Goal: Task Accomplishment & Management: Manage account settings

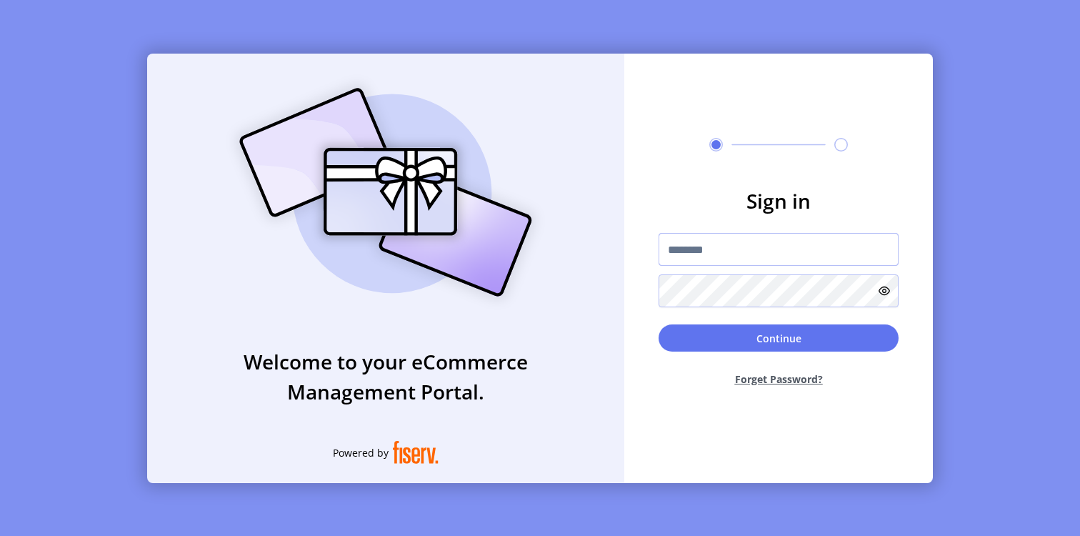
click at [695, 247] on input "text" at bounding box center [779, 249] width 240 height 33
paste input "*********"
type input "*********"
click at [659, 324] on button "Continue" at bounding box center [779, 337] width 240 height 27
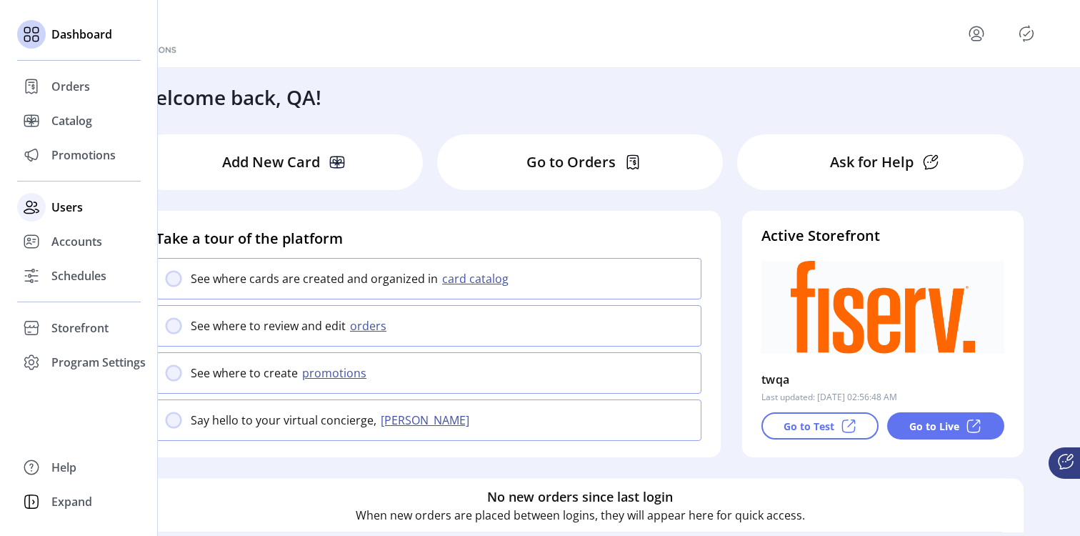
click at [54, 214] on span "Users" at bounding box center [66, 207] width 31 height 17
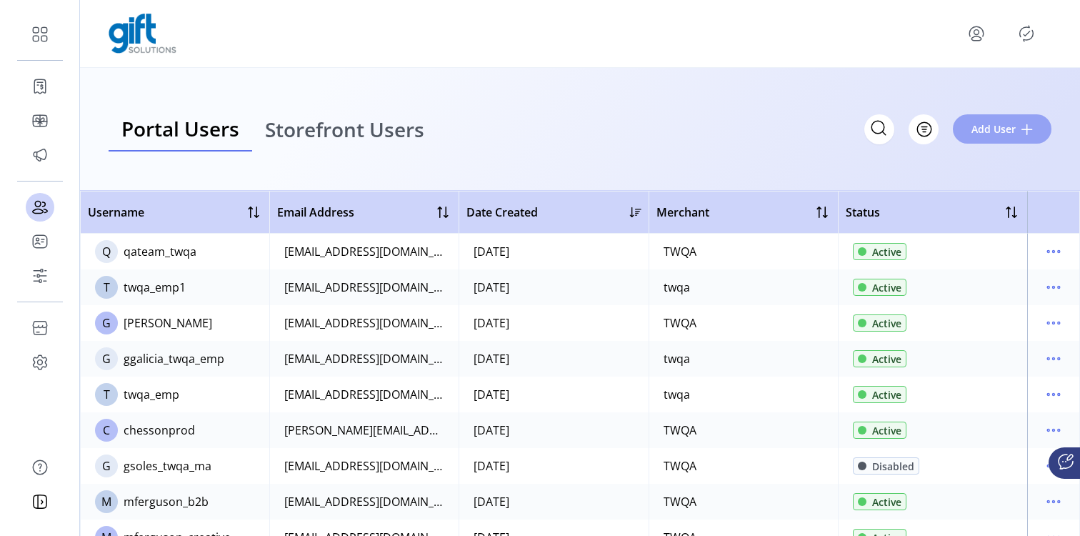
click at [980, 131] on span "Add User" at bounding box center [994, 128] width 44 height 15
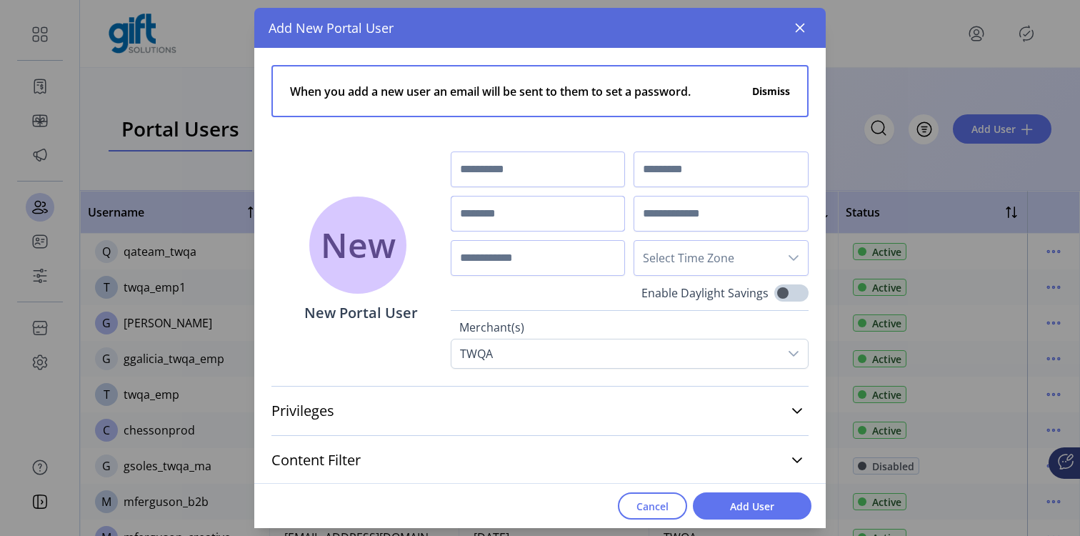
click at [559, 226] on input "text" at bounding box center [538, 214] width 175 height 36
type input "*********"
click at [753, 509] on span "Add User" at bounding box center [752, 506] width 81 height 15
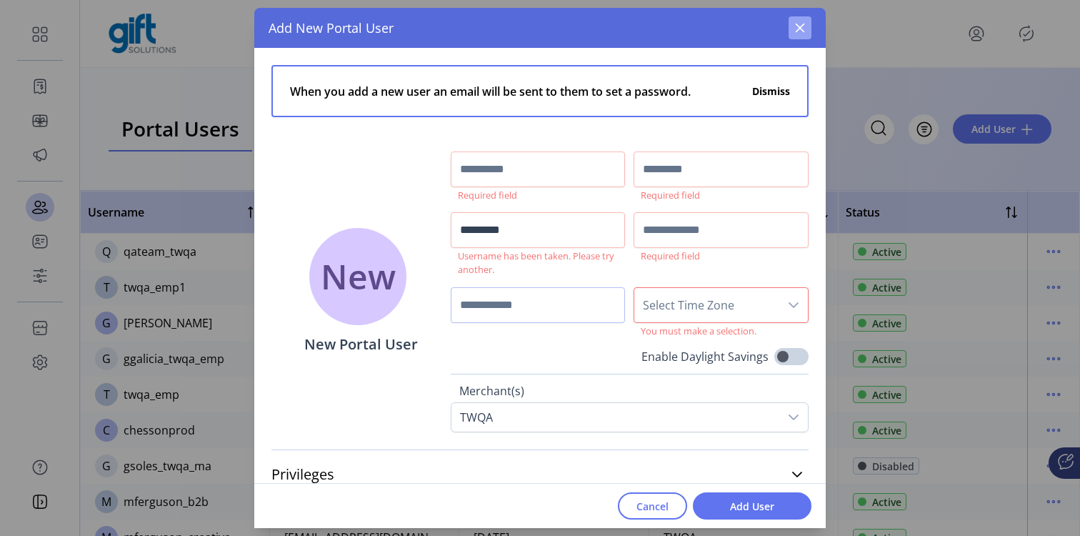
click at [805, 32] on icon "button" at bounding box center [800, 27] width 11 height 11
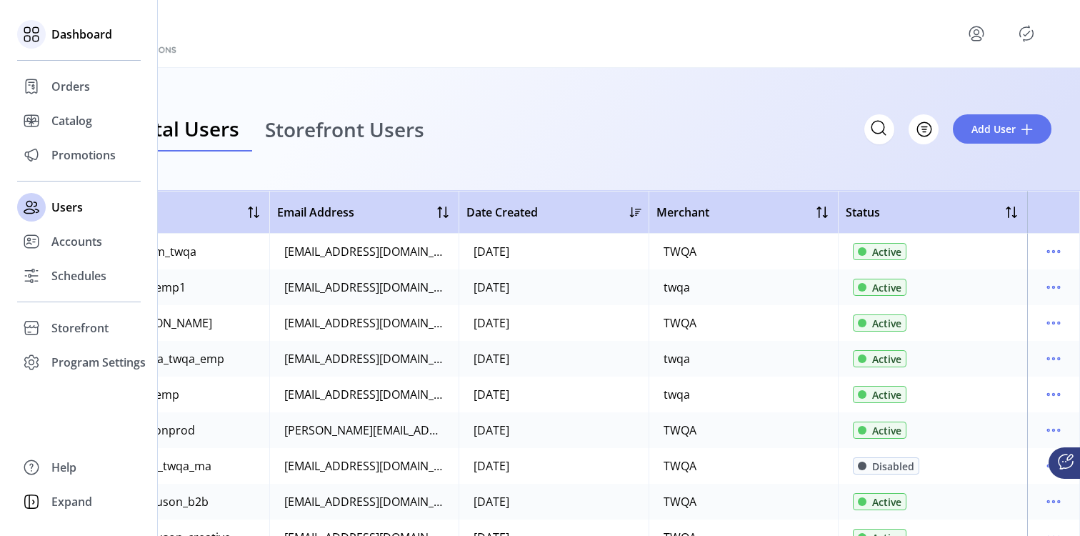
click at [33, 28] on icon at bounding box center [36, 30] width 6 height 6
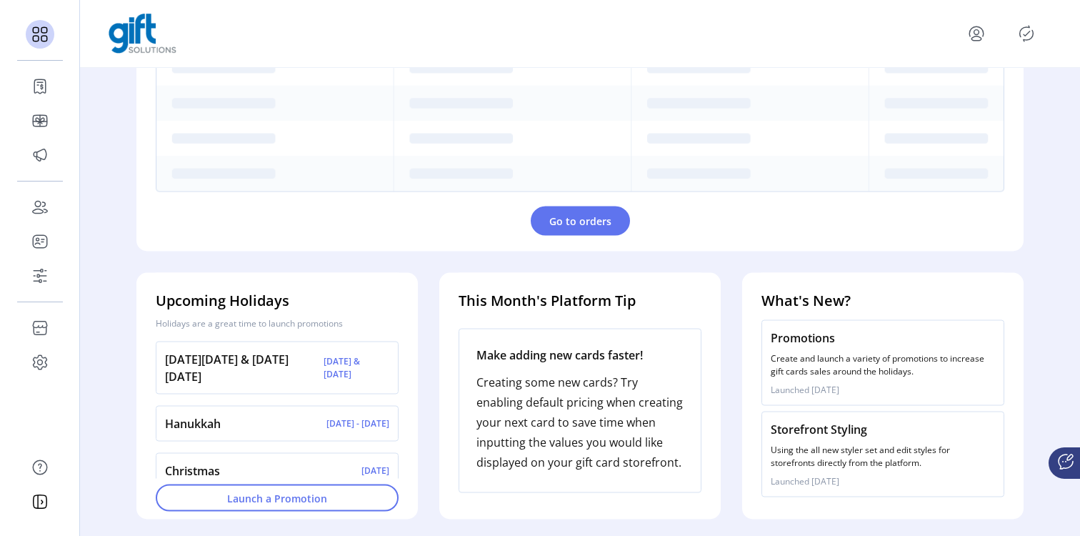
scroll to position [16, 0]
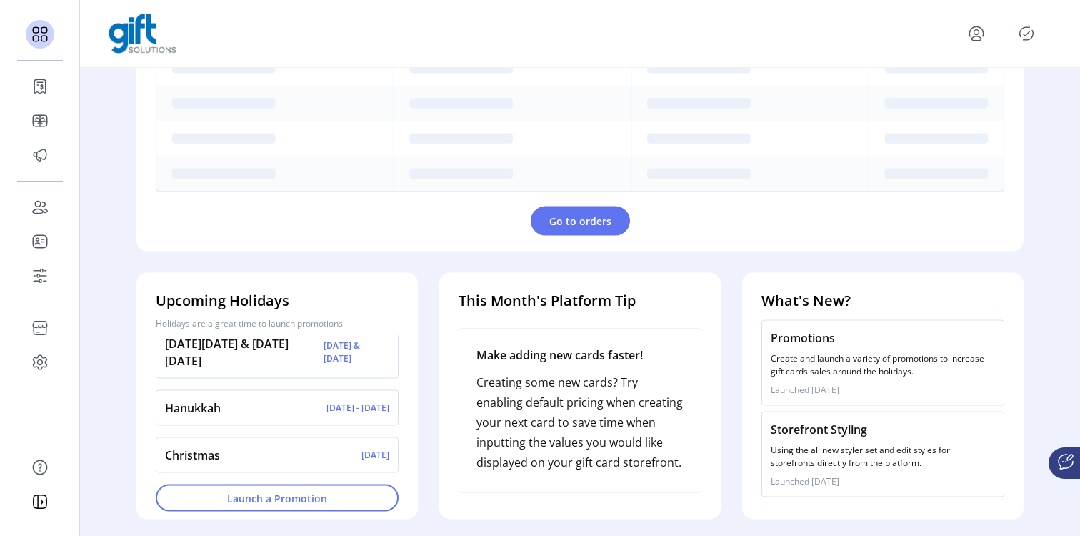
click at [106, 267] on div "Welcome back, QA! Add New Card Go to Orders Ask for Help Take a tour of the pla…" at bounding box center [580, 300] width 1000 height 464
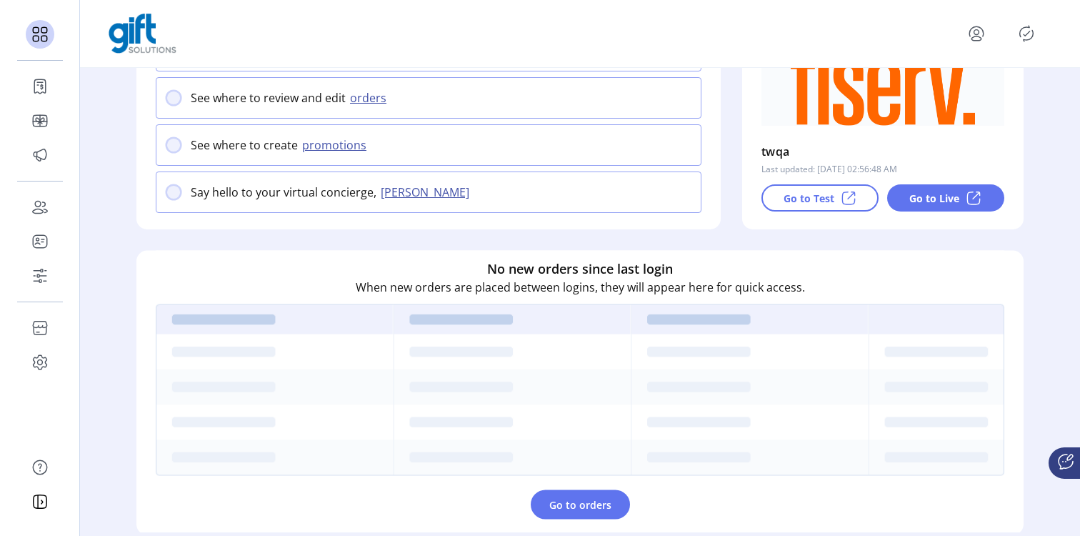
scroll to position [0, 0]
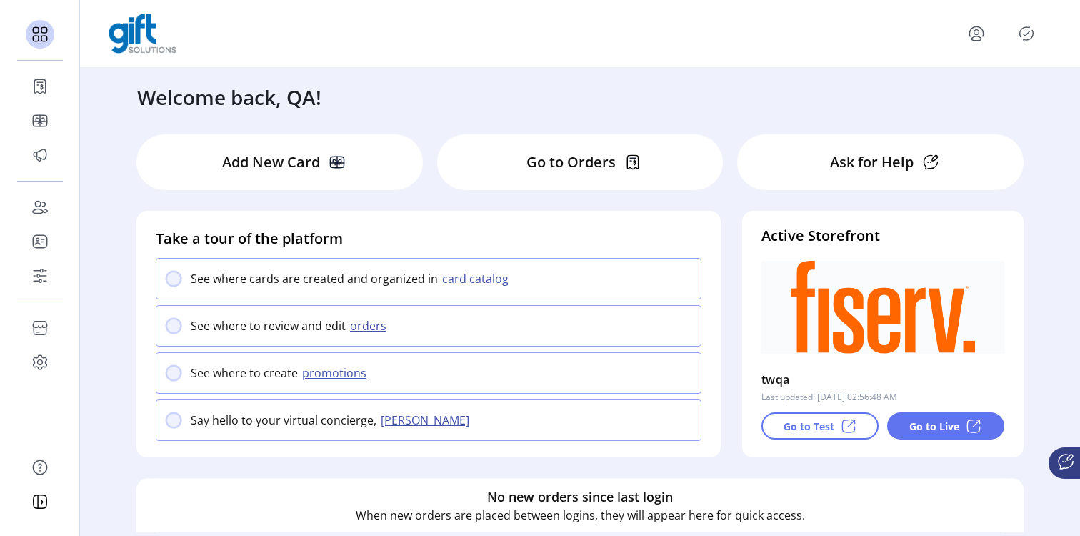
click at [755, 79] on div "Welcome back, QA!" at bounding box center [580, 90] width 915 height 44
click at [827, 72] on div "Welcome back, QA!" at bounding box center [580, 90] width 915 height 44
click at [976, 33] on icon "menu" at bounding box center [976, 33] width 23 height 23
click at [936, 70] on span "Profile" at bounding box center [925, 66] width 107 height 11
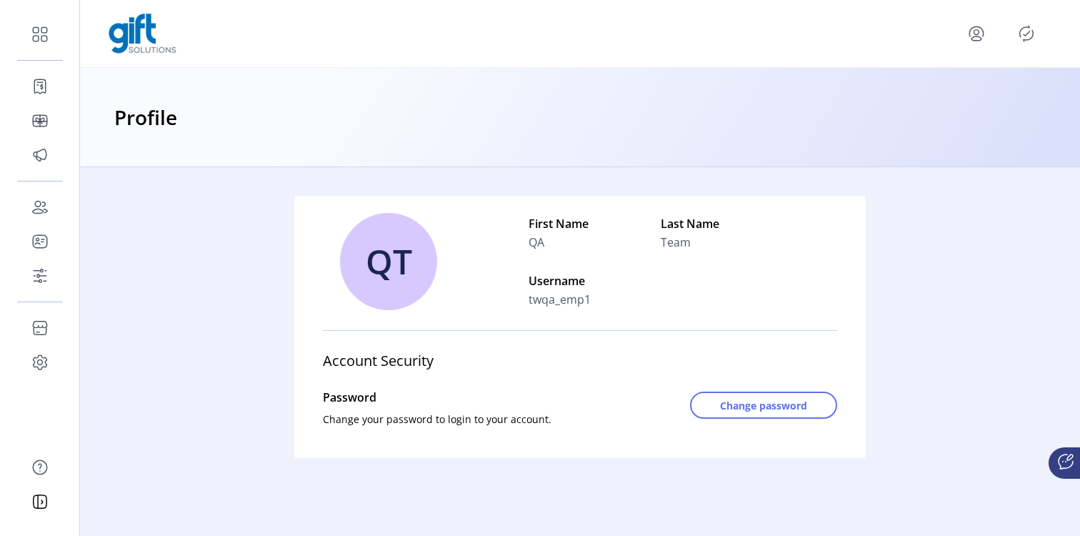
click at [978, 39] on icon "menu" at bounding box center [976, 33] width 23 height 23
click at [352, 139] on div "Profile" at bounding box center [580, 117] width 1000 height 99
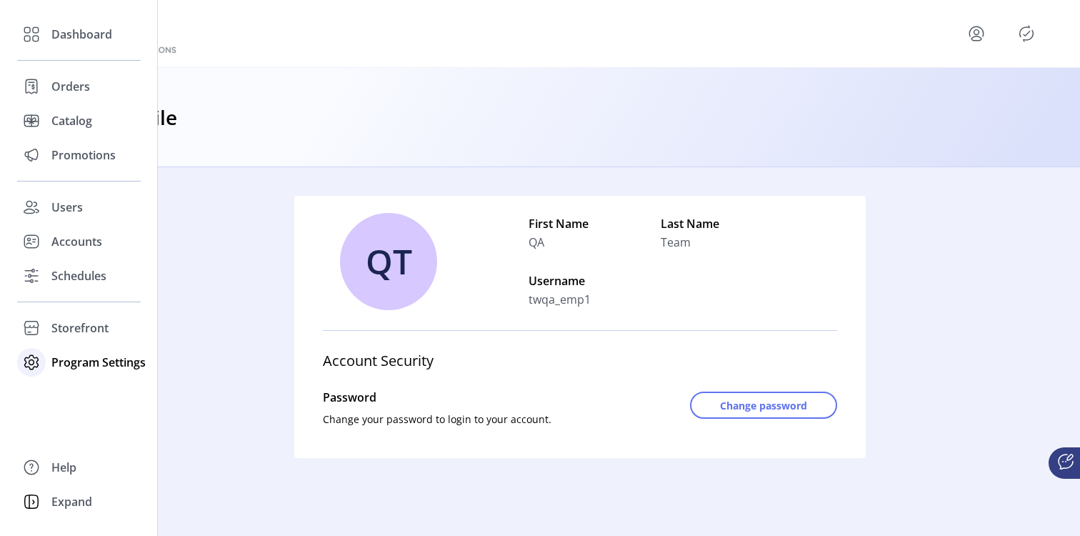
click at [76, 359] on span "Program Settings" at bounding box center [98, 362] width 94 height 17
click at [77, 395] on span "Templates" at bounding box center [79, 390] width 56 height 17
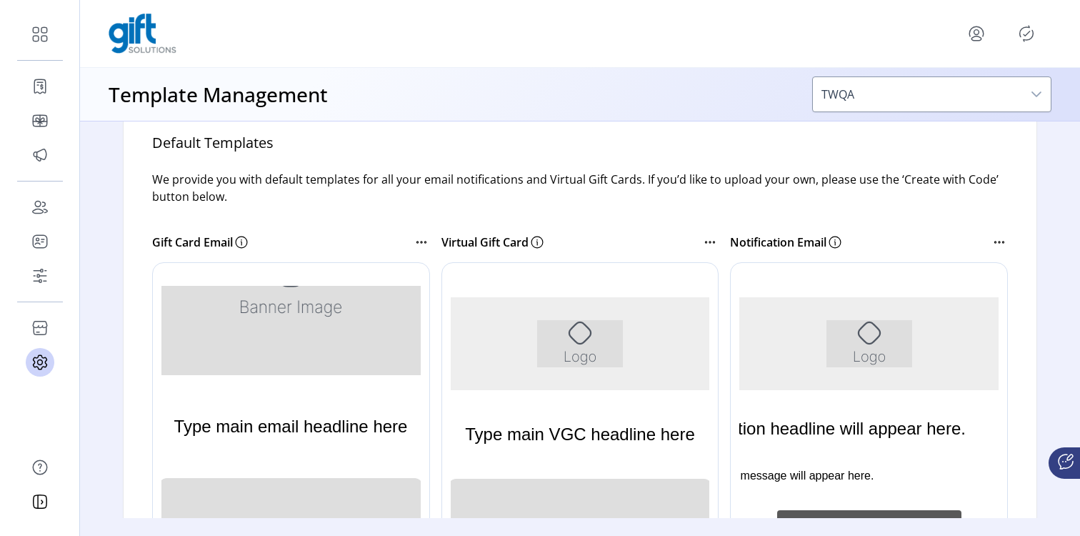
scroll to position [212, 0]
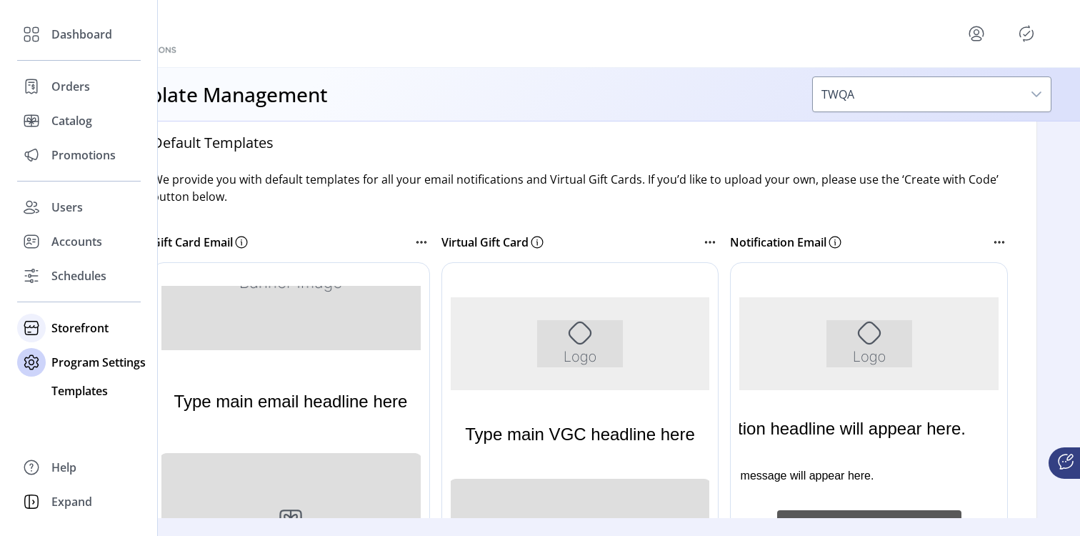
click at [49, 331] on div "Storefront" at bounding box center [79, 328] width 124 height 34
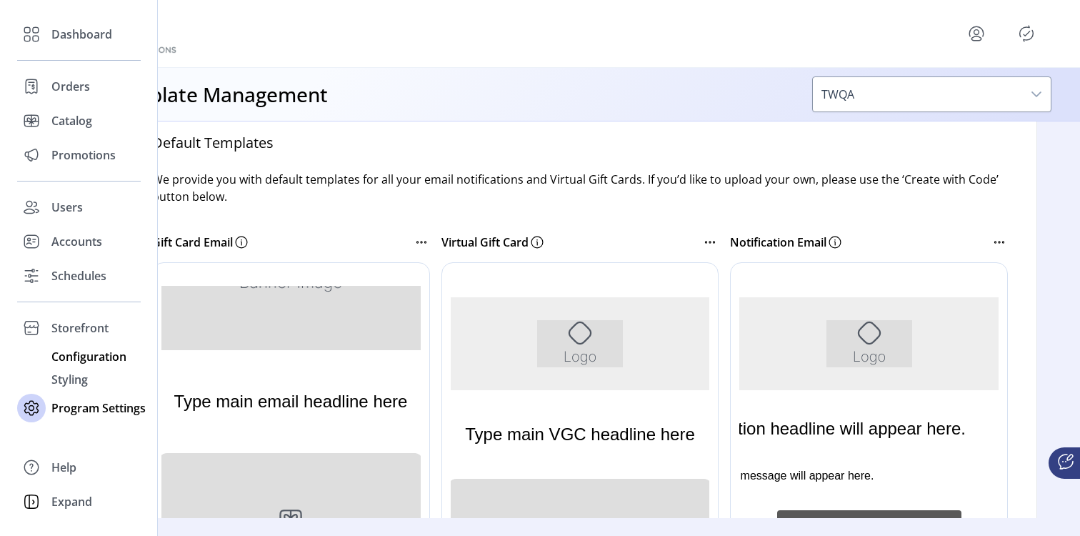
click at [68, 355] on span "Configuration" at bounding box center [88, 356] width 75 height 17
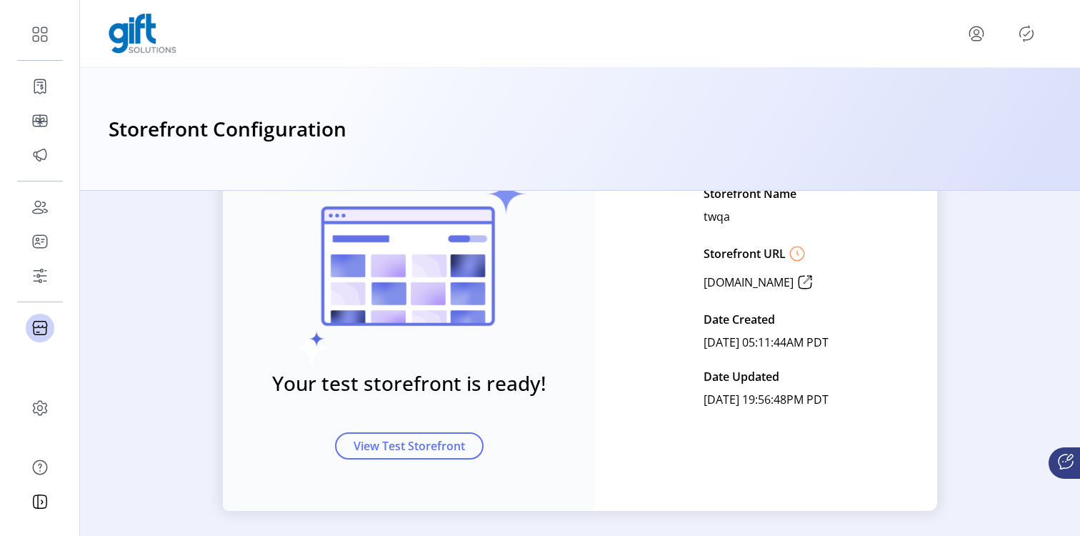
scroll to position [152, 0]
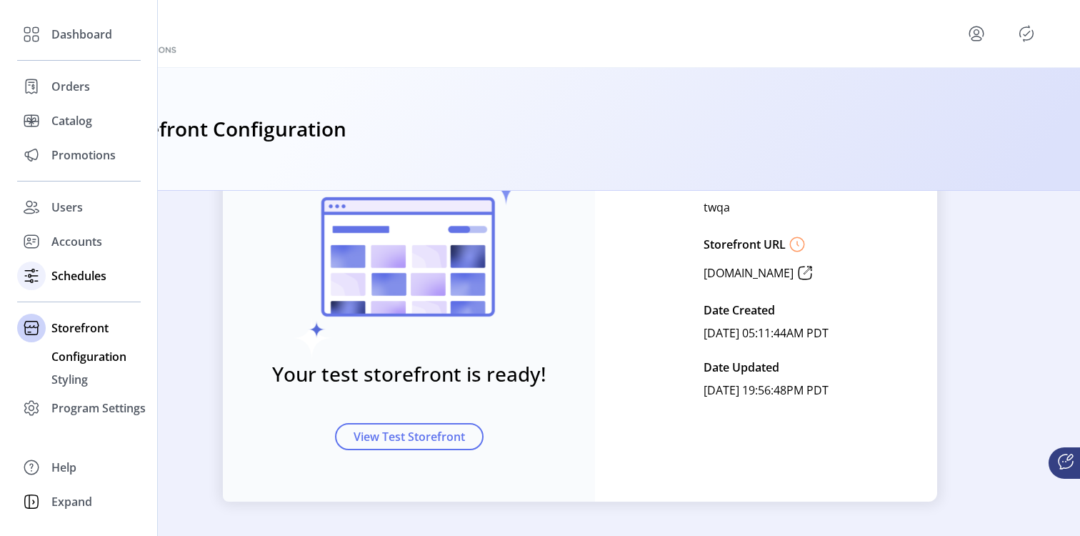
click at [42, 272] on icon at bounding box center [31, 275] width 23 height 23
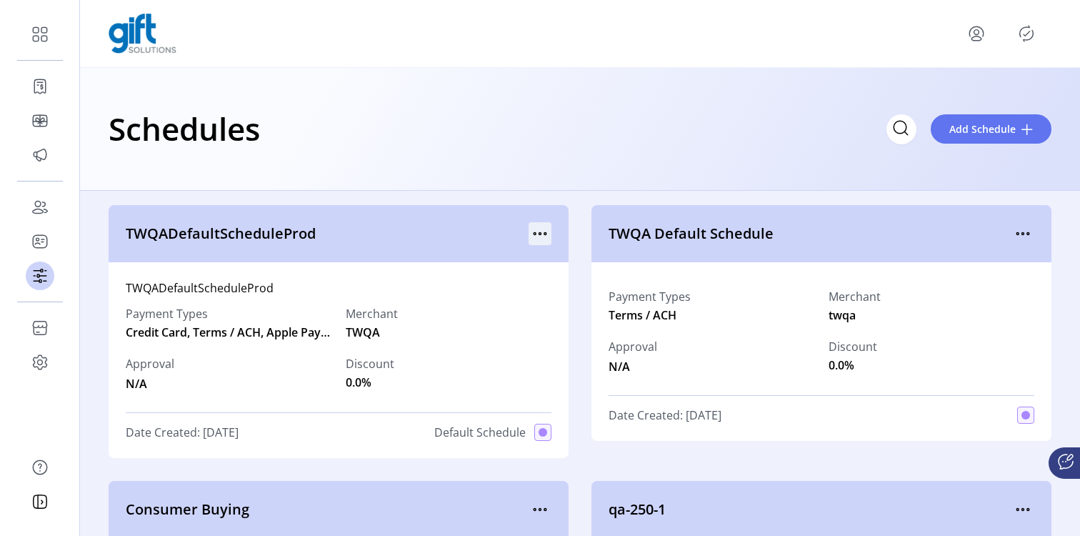
click at [544, 231] on icon "menu" at bounding box center [540, 233] width 23 height 23
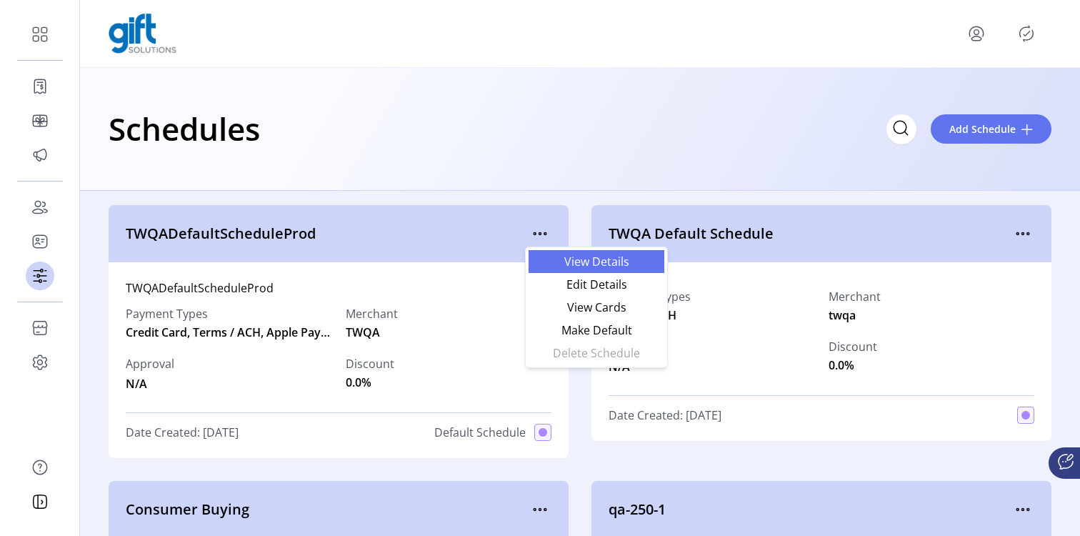
click at [561, 259] on span "View Details" at bounding box center [596, 261] width 119 height 11
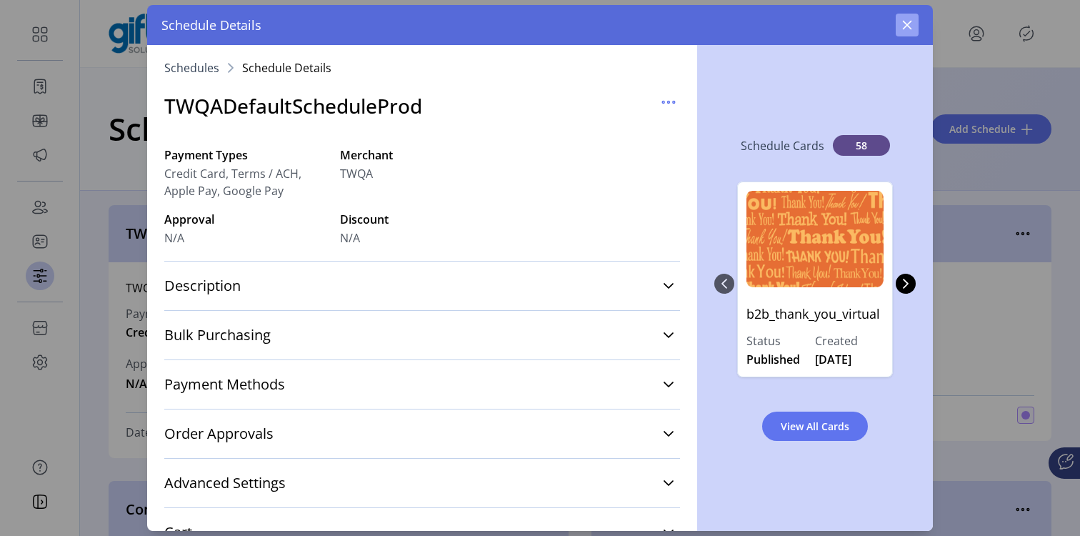
click at [905, 23] on icon "button" at bounding box center [907, 25] width 9 height 9
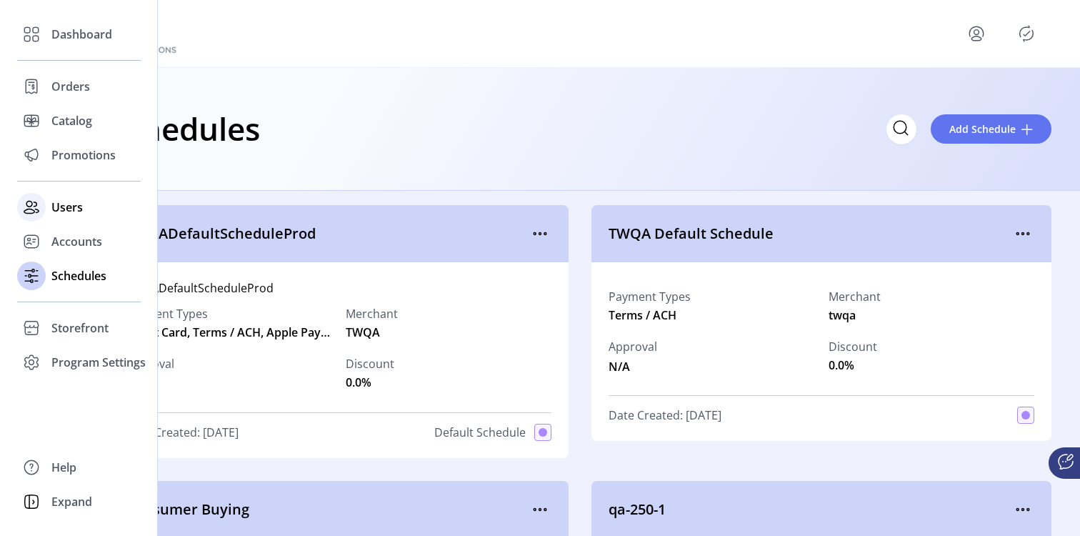
click at [41, 200] on icon at bounding box center [31, 207] width 23 height 23
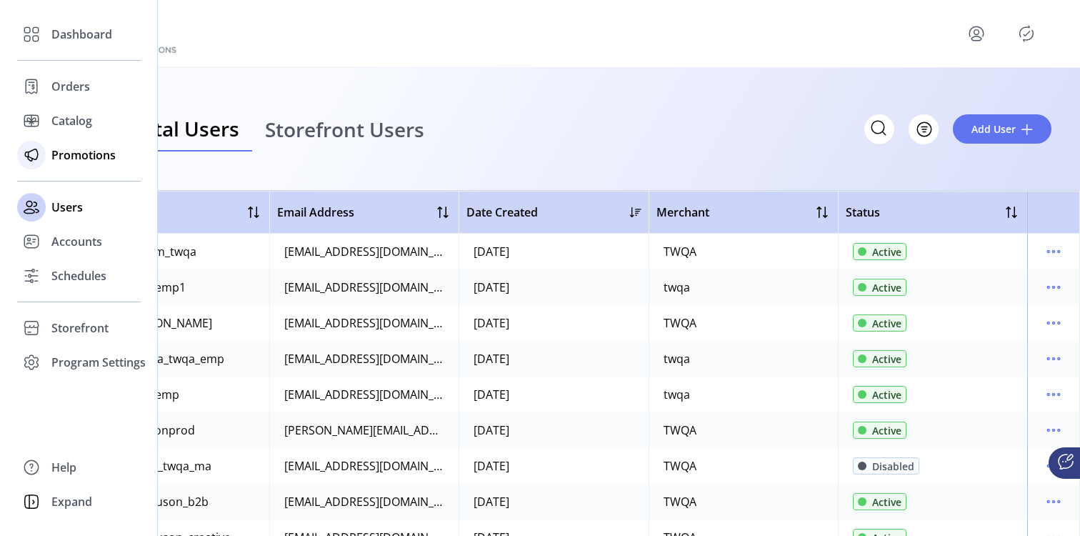
click at [33, 163] on icon at bounding box center [31, 155] width 23 height 23
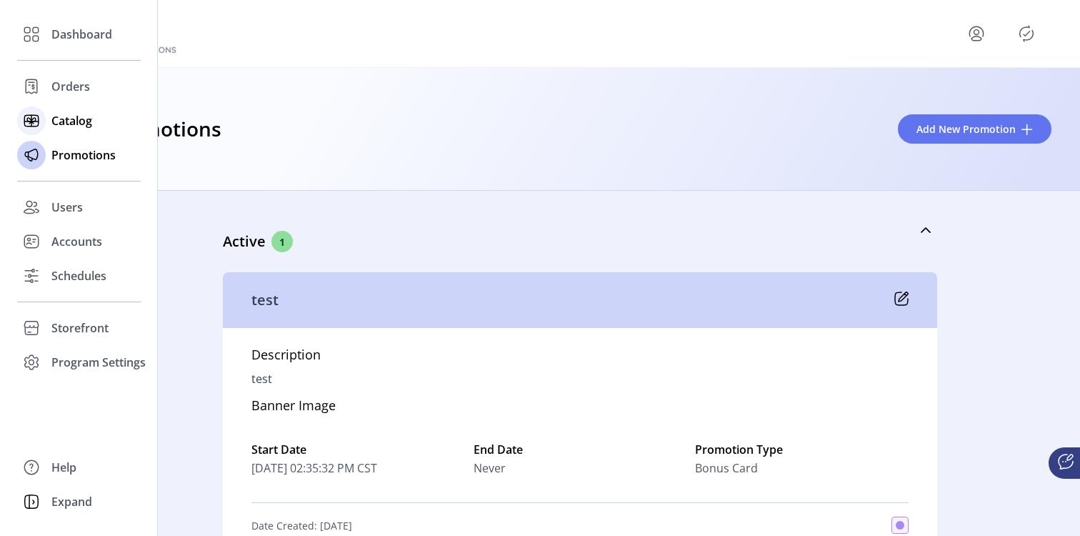
click at [40, 114] on icon at bounding box center [31, 120] width 23 height 23
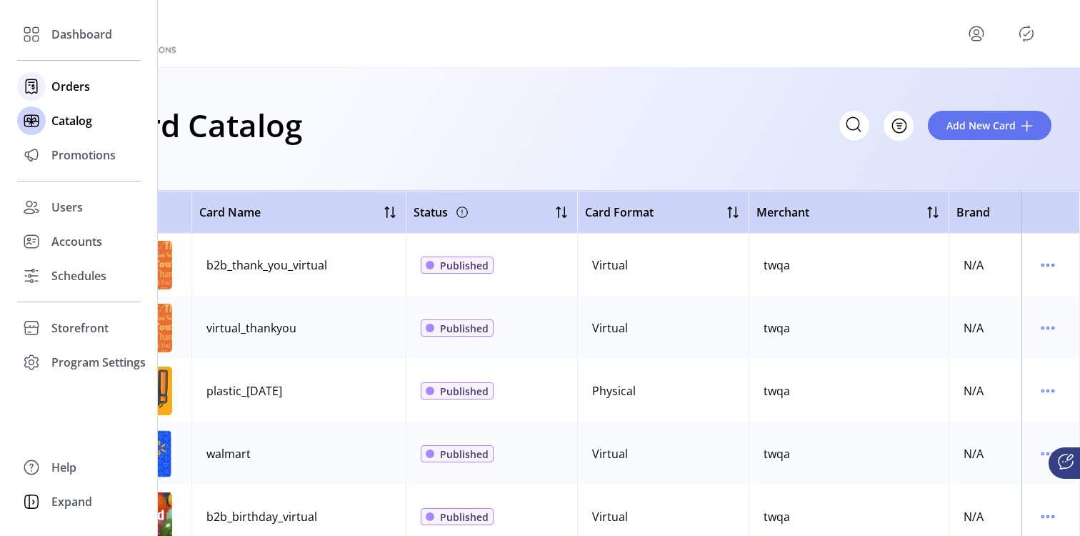
click at [40, 87] on icon at bounding box center [31, 86] width 23 height 23
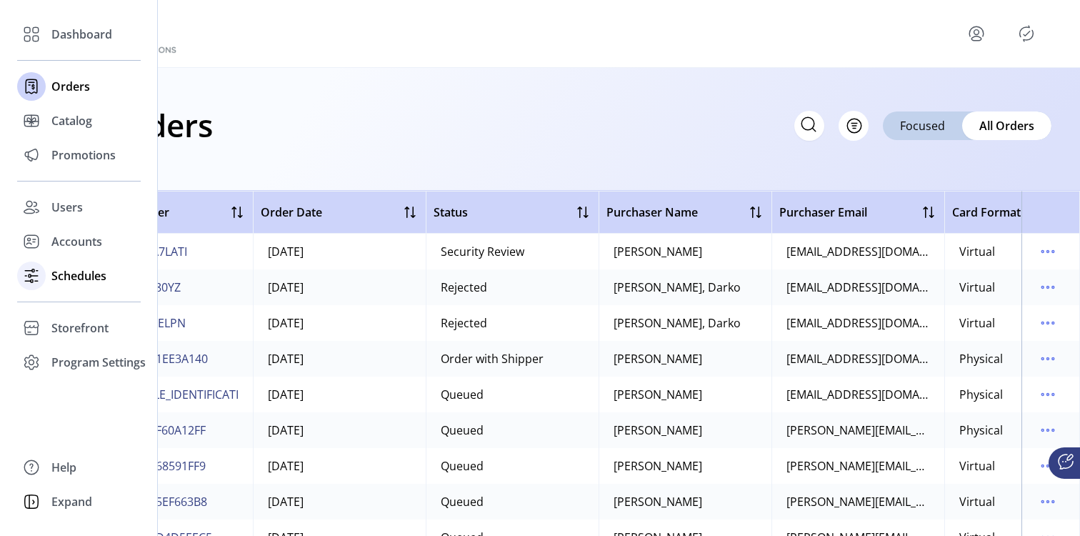
click at [35, 266] on icon at bounding box center [31, 275] width 23 height 23
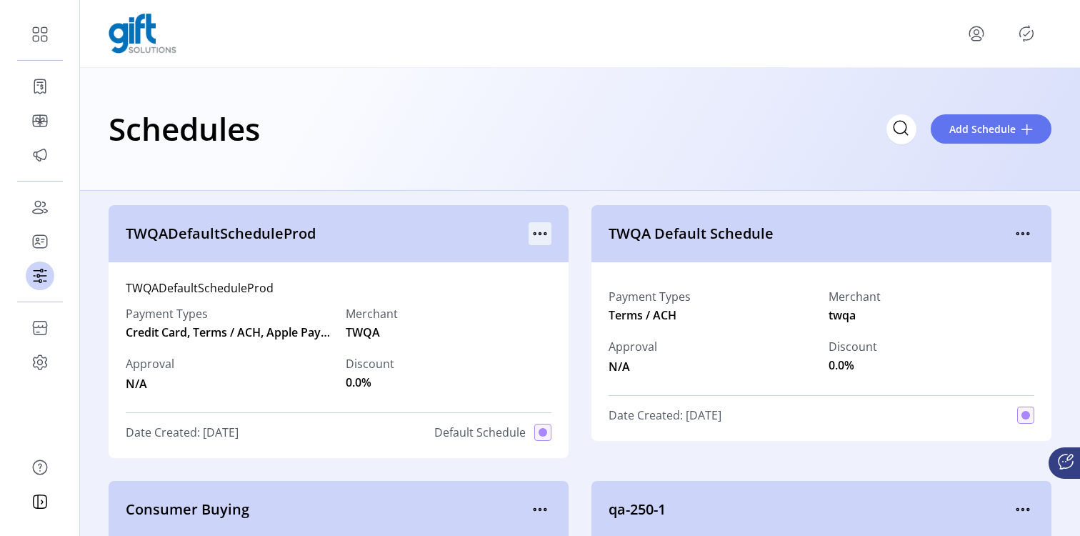
click at [539, 234] on icon "menu" at bounding box center [540, 234] width 2 height 2
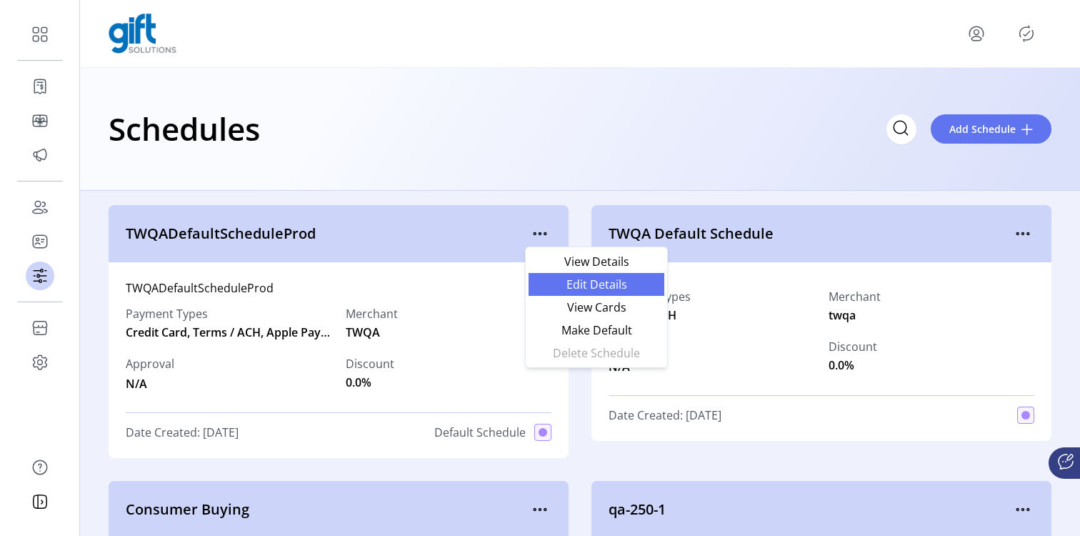
click at [562, 281] on span "Edit Details" at bounding box center [596, 284] width 119 height 11
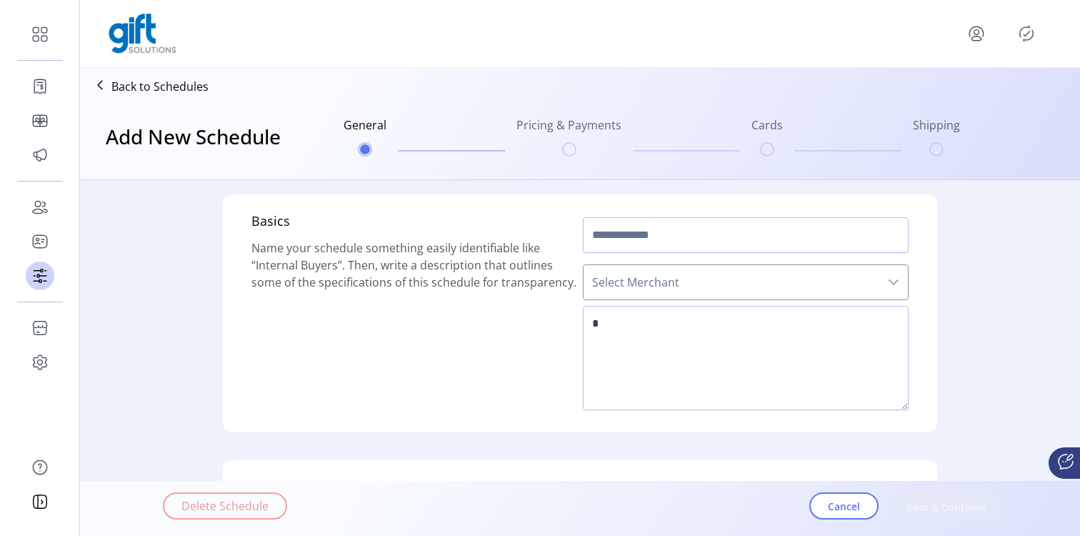
type input "**********"
type textarea "**********"
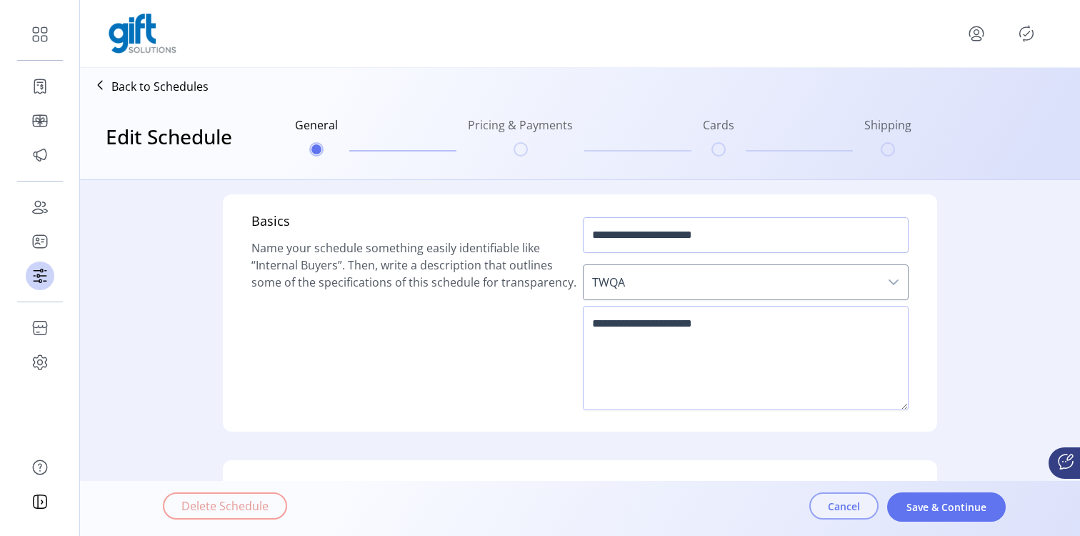
click at [832, 501] on span "Cancel" at bounding box center [844, 506] width 32 height 15
